Goal: Information Seeking & Learning: Learn about a topic

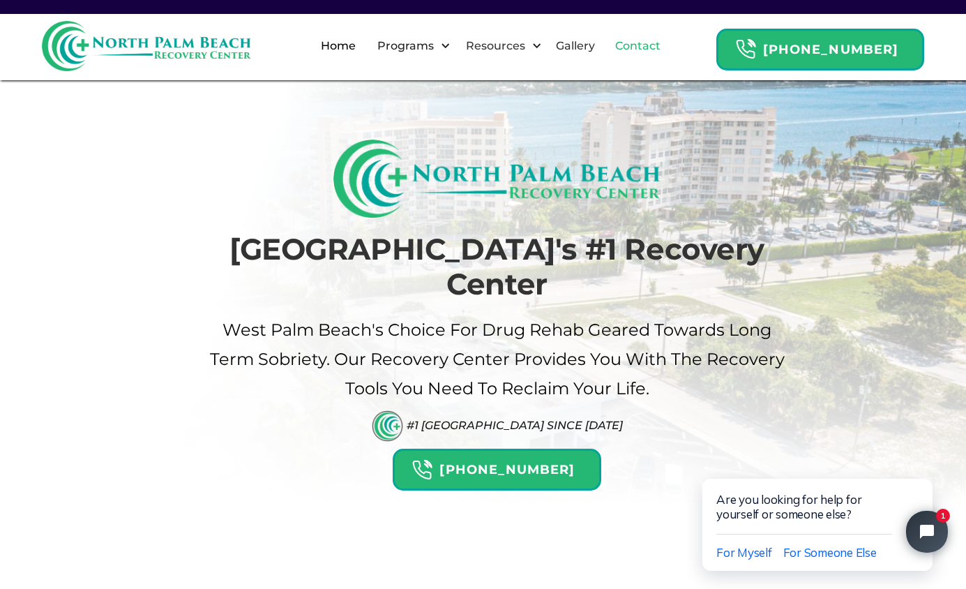
click at [659, 51] on link "Contact" at bounding box center [638, 46] width 62 height 45
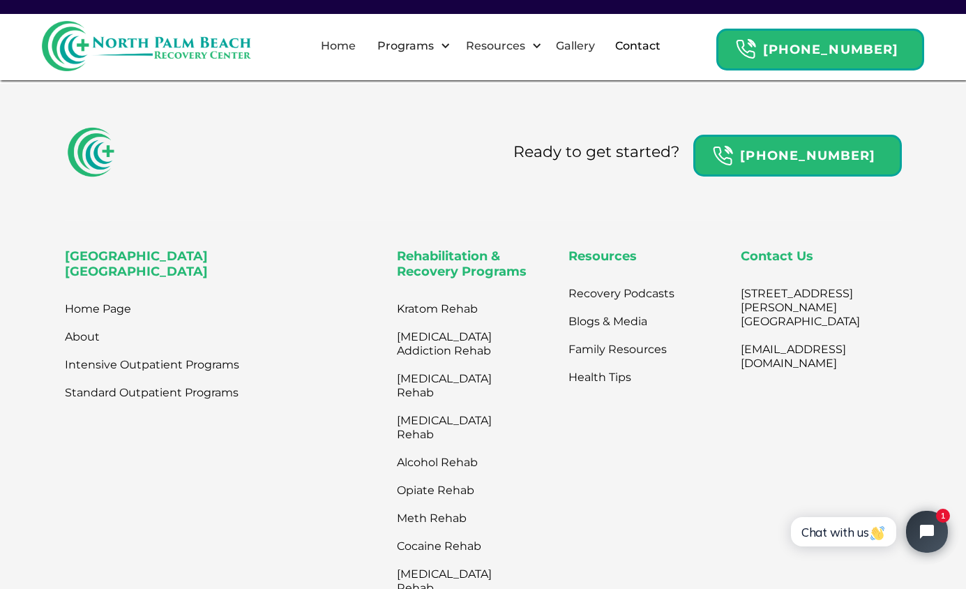
scroll to position [767, 0]
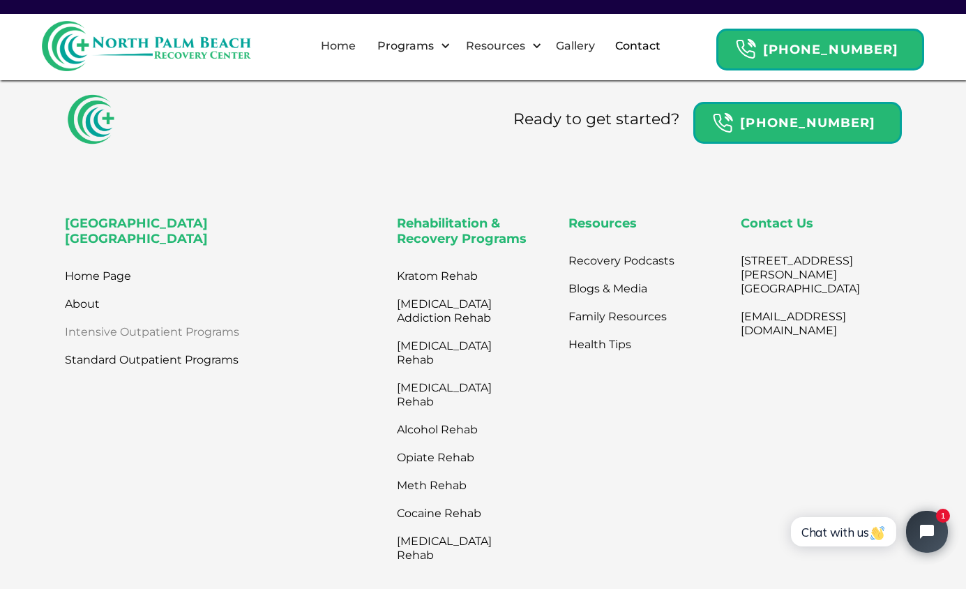
click at [160, 345] on link "Intensive Outpatient Programs" at bounding box center [152, 332] width 174 height 28
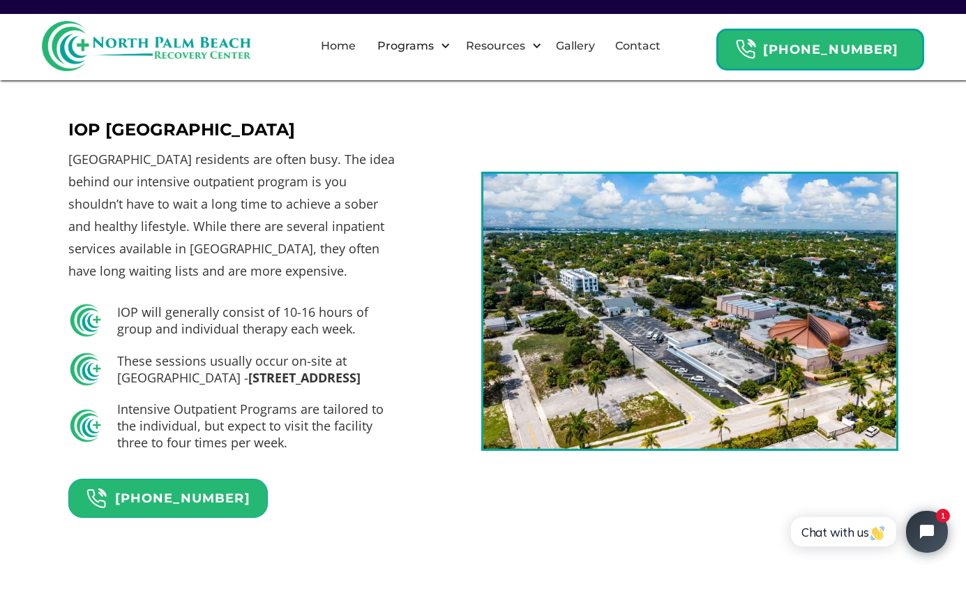
scroll to position [698, 0]
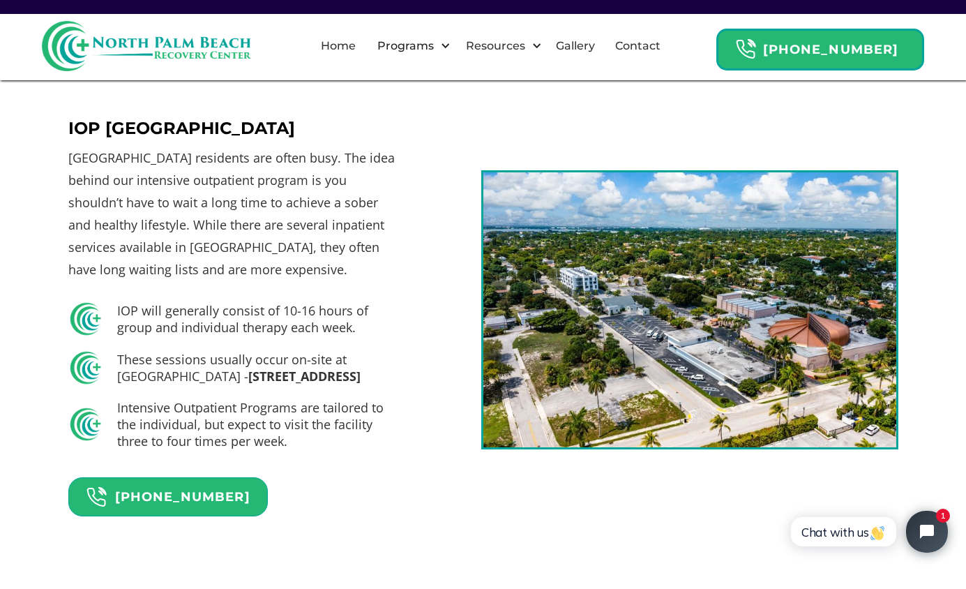
drag, startPoint x: 124, startPoint y: 353, endPoint x: 354, endPoint y: 389, distance: 233.1
click at [354, 384] on h5 "These sessions usually occur on-site at [GEOGRAPHIC_DATA] - [STREET_ADDRESS]" at bounding box center [259, 367] width 285 height 33
click at [413, 370] on div "IOP [GEOGRAPHIC_DATA] [GEOGRAPHIC_DATA] residents are often busy. The idea behi…" at bounding box center [483, 309] width 830 height 413
drag, startPoint x: 112, startPoint y: 358, endPoint x: 361, endPoint y: 399, distance: 251.8
click at [361, 385] on div "These sessions usually occur on-site at [GEOGRAPHIC_DATA] - [STREET_ADDRESS]" at bounding box center [234, 367] width 333 height 35
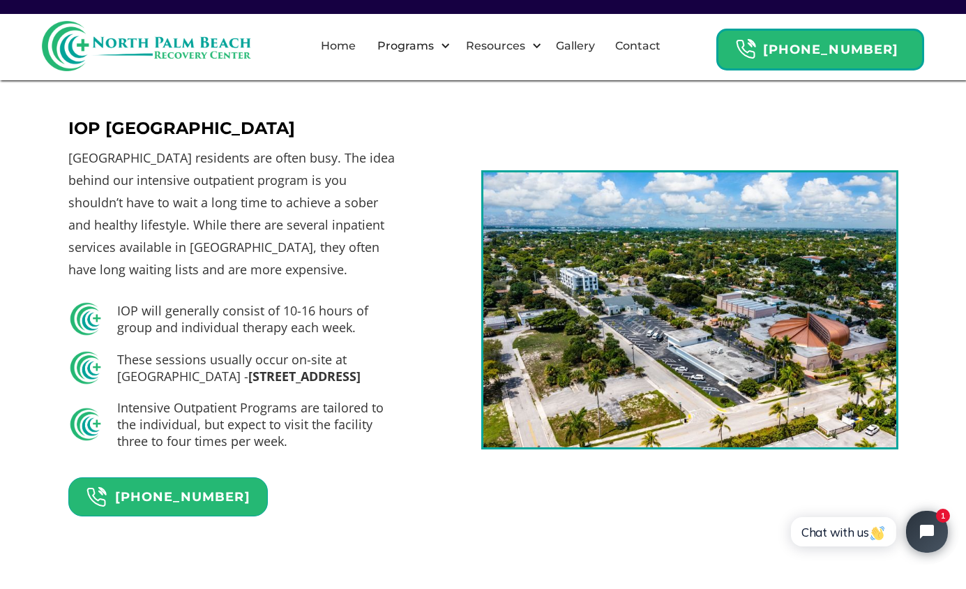
click at [393, 420] on h5 "Intensive Outpatient Programs are tailored to the individual, but expect to vis…" at bounding box center [259, 424] width 285 height 50
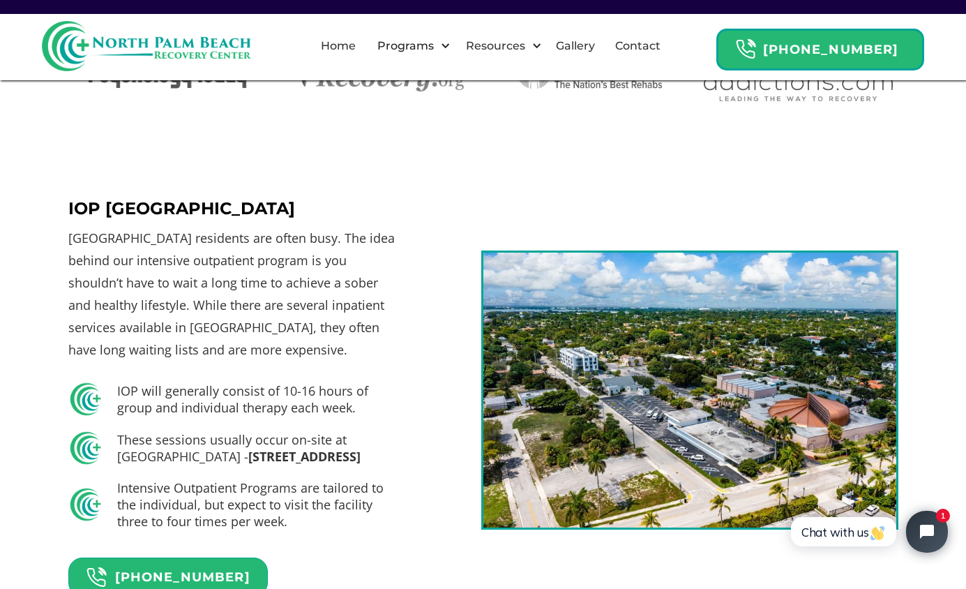
scroll to position [628, 0]
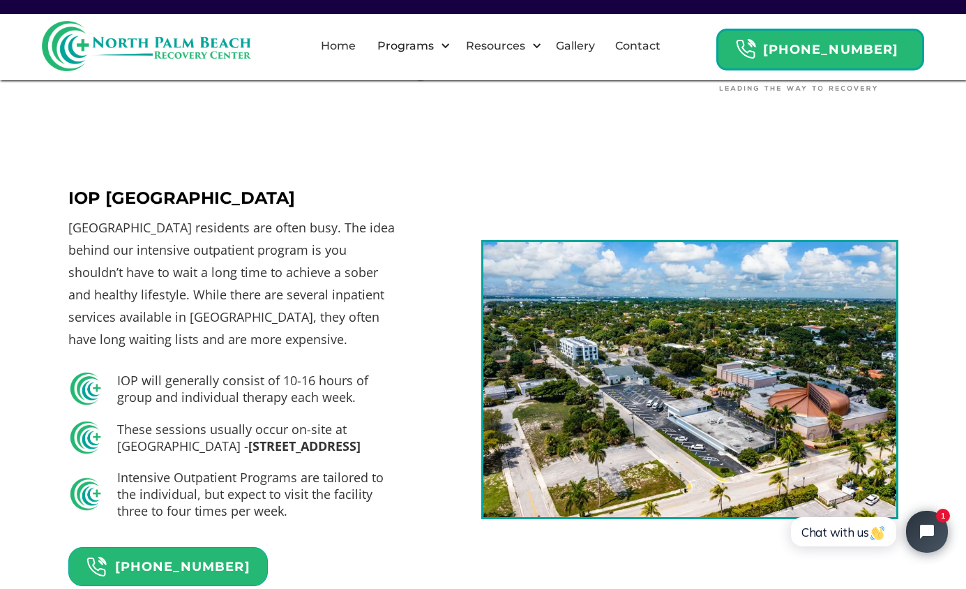
click at [381, 345] on p "[GEOGRAPHIC_DATA] residents are often busy. The idea behind our intensive outpa…" at bounding box center [234, 283] width 333 height 134
